Goal: Check status: Check status

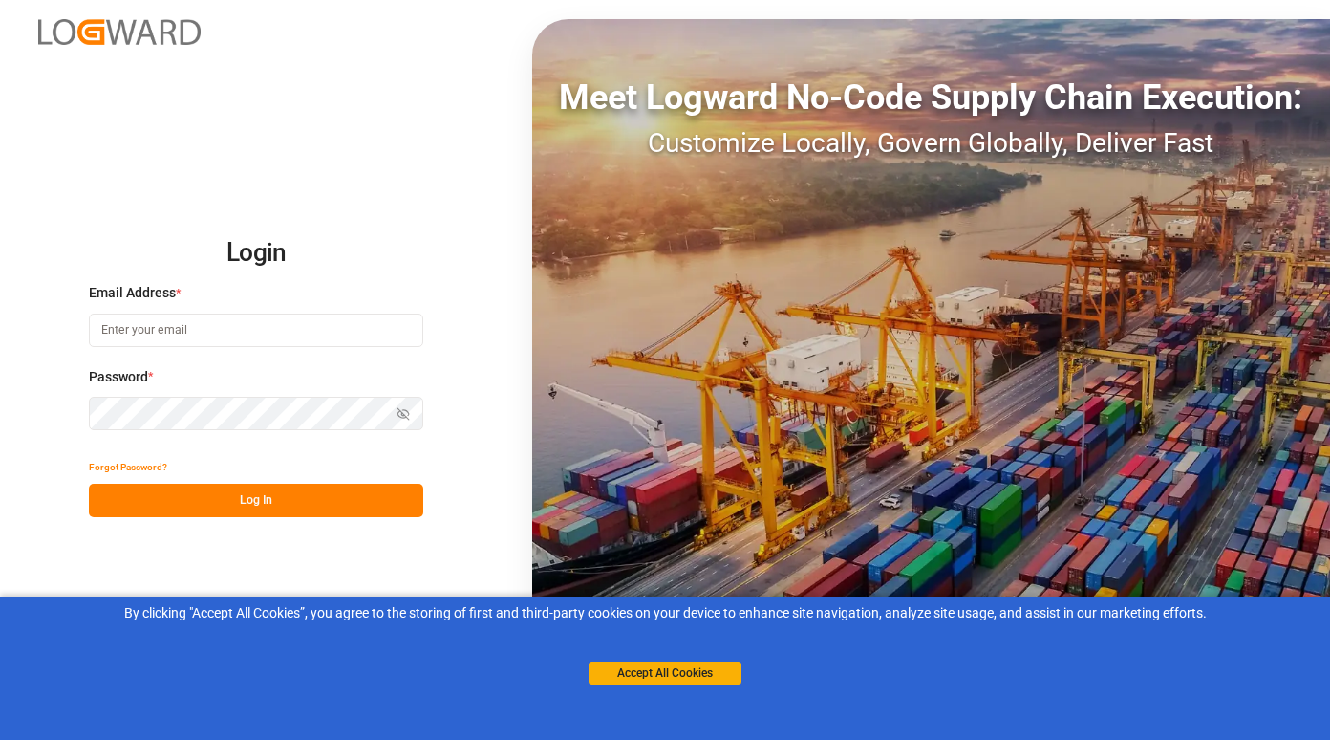
type input "[PERSON_NAME][EMAIL_ADDRESS][PERSON_NAME][PERSON_NAME][DOMAIN_NAME]"
click at [253, 501] on button "Log In" at bounding box center [256, 500] width 335 height 33
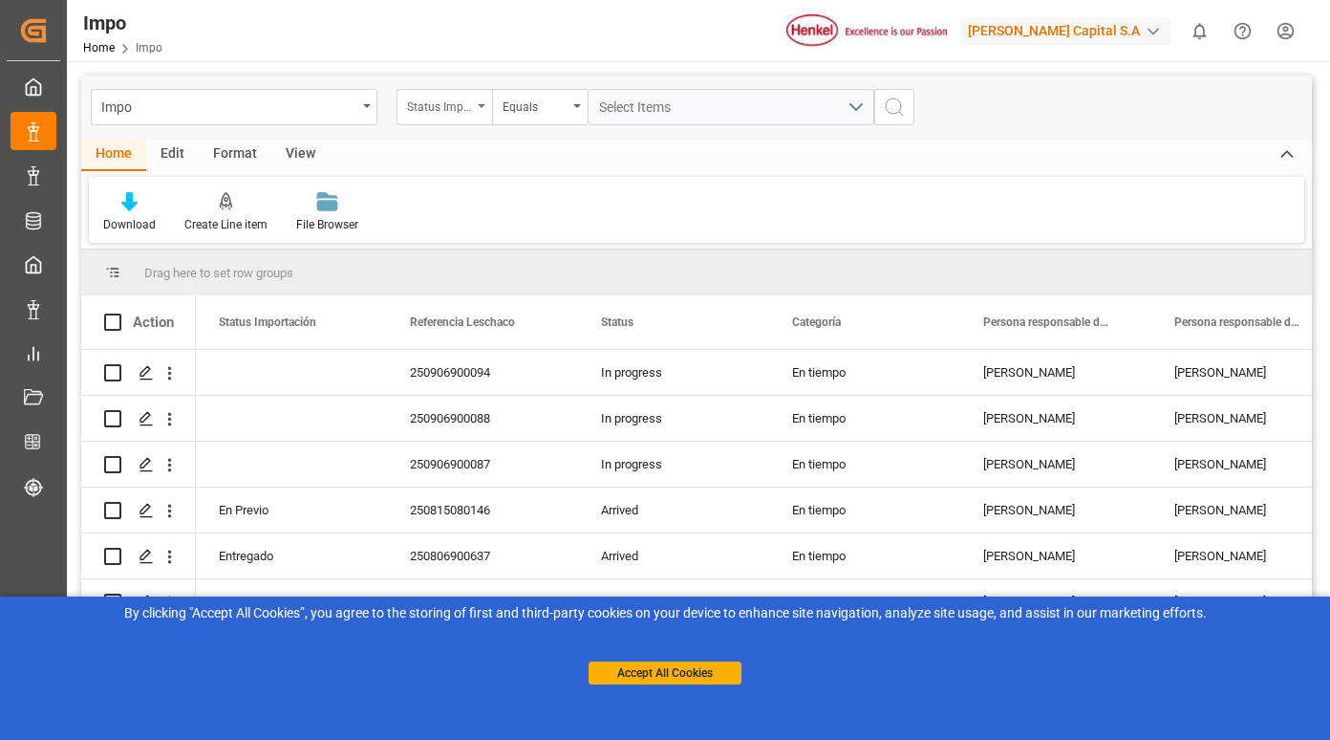
click at [471, 122] on div "Status Importación" at bounding box center [445, 107] width 96 height 36
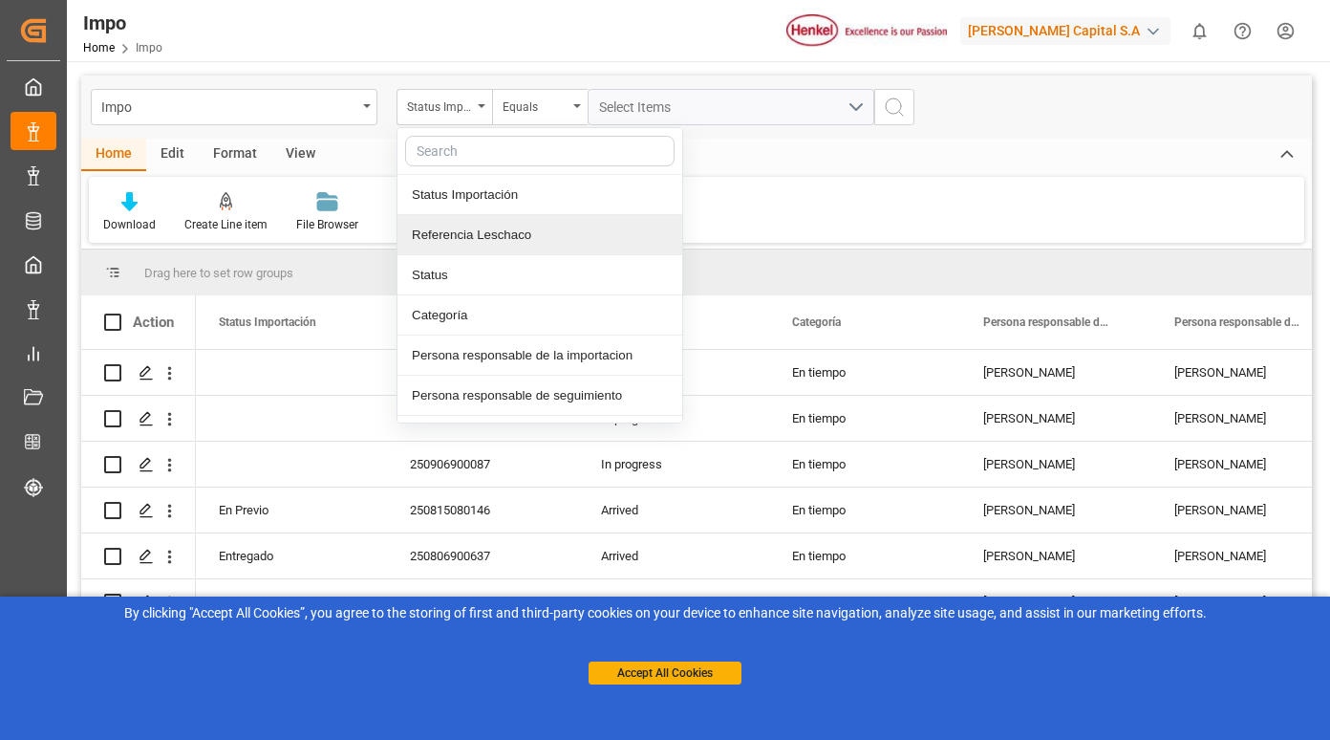
click at [451, 238] on div "Referencia Leschaco" at bounding box center [540, 235] width 285 height 40
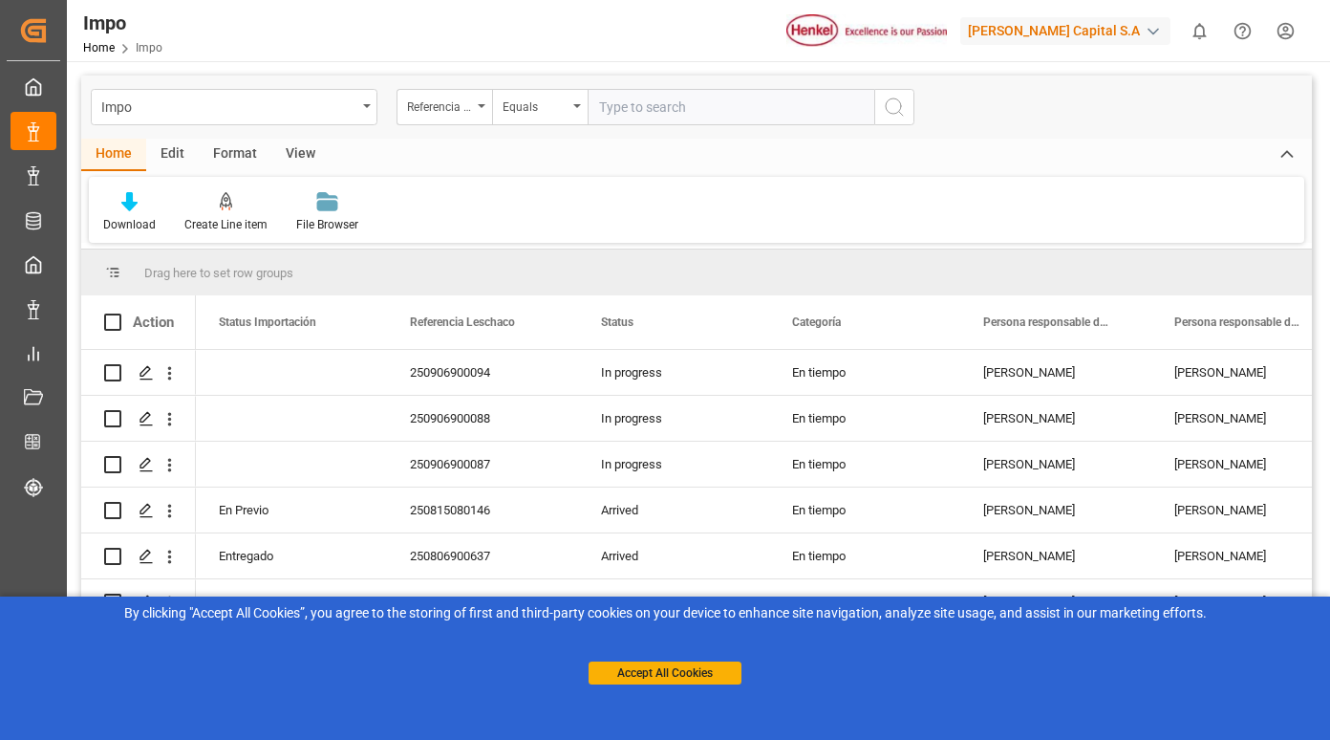
click at [667, 113] on input "text" at bounding box center [731, 107] width 287 height 36
